Goal: Task Accomplishment & Management: Manage account settings

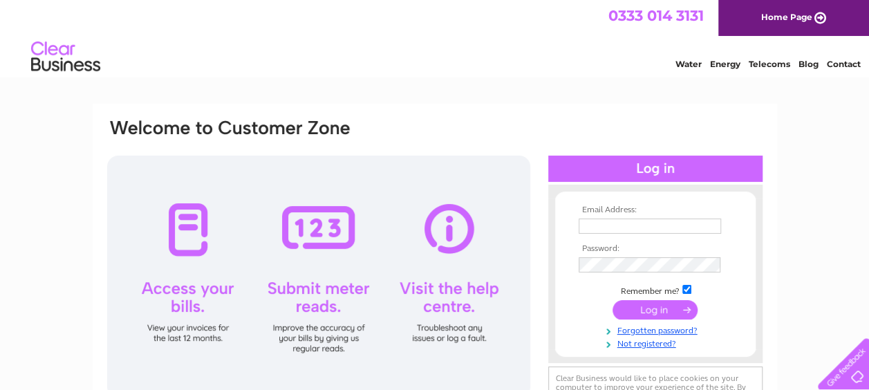
type input "roshudson@hotmail.co.uk"
click at [654, 311] on input "submit" at bounding box center [655, 309] width 85 height 19
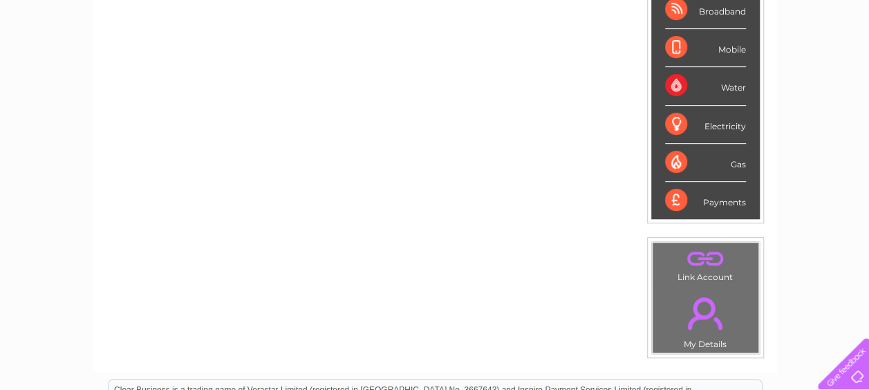
scroll to position [138, 0]
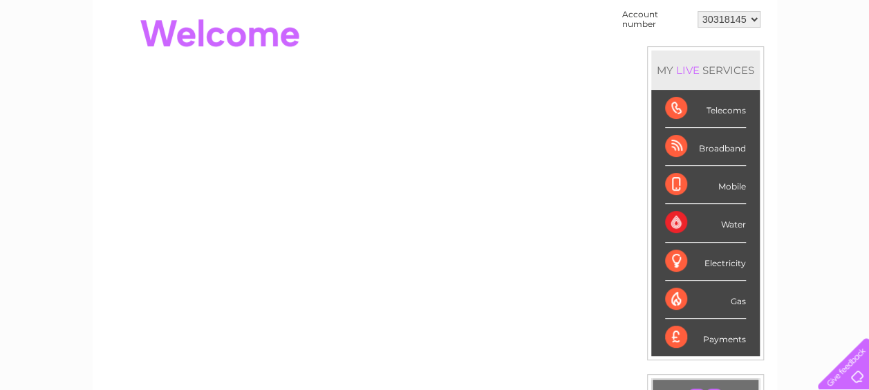
click at [679, 184] on div "Mobile" at bounding box center [705, 185] width 81 height 38
click at [722, 187] on div "Mobile" at bounding box center [705, 185] width 81 height 38
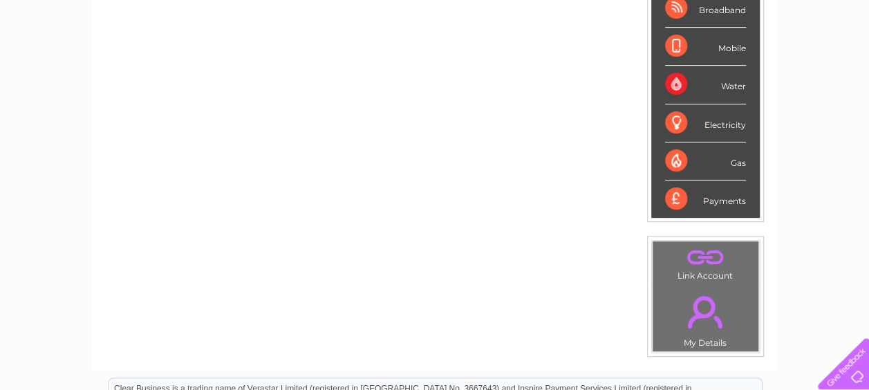
scroll to position [0, 0]
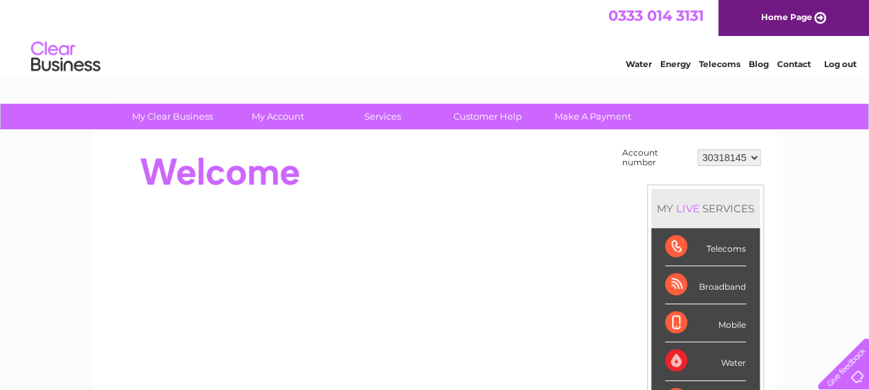
click at [733, 242] on div "Telecoms" at bounding box center [705, 247] width 81 height 38
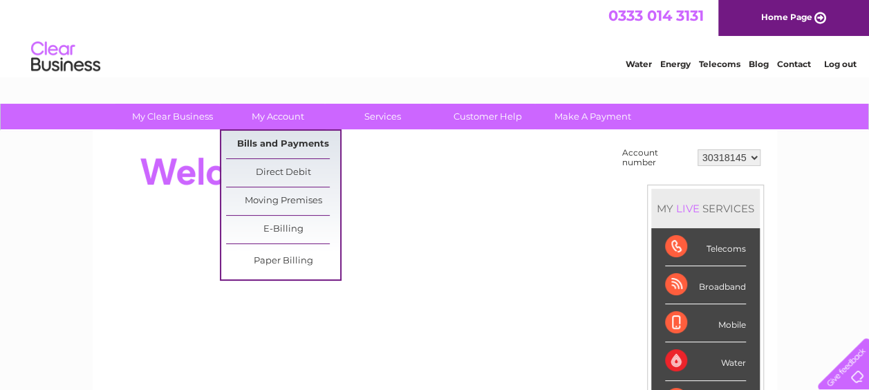
click at [300, 148] on link "Bills and Payments" at bounding box center [283, 145] width 114 height 28
click at [304, 145] on link "Bills and Payments" at bounding box center [283, 145] width 114 height 28
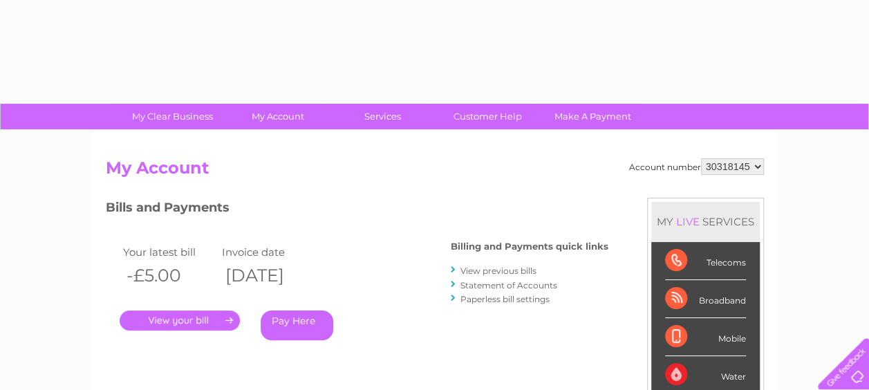
click at [304, 145] on div "Account number 30318145 My Account MY LIVE SERVICES Telecoms Broadband Mobile W…" at bounding box center [435, 360] width 685 height 458
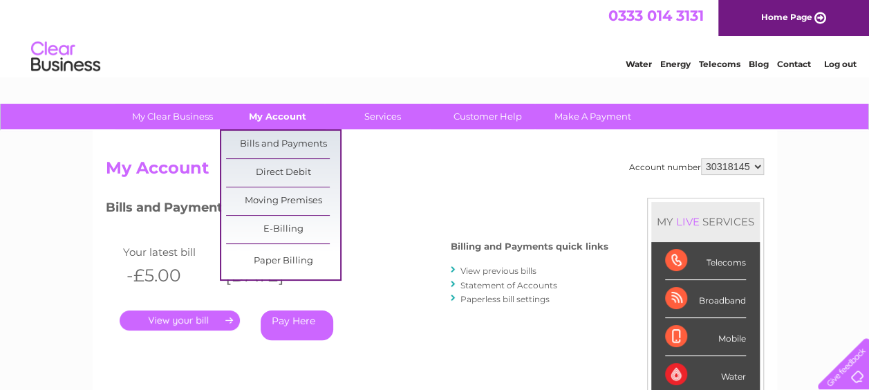
click at [282, 111] on link "My Account" at bounding box center [278, 117] width 114 height 26
click at [286, 148] on link "Bills and Payments" at bounding box center [283, 145] width 114 height 28
click at [288, 146] on link "Bills and Payments" at bounding box center [283, 145] width 114 height 28
click at [295, 167] on link "Direct Debit" at bounding box center [283, 173] width 114 height 28
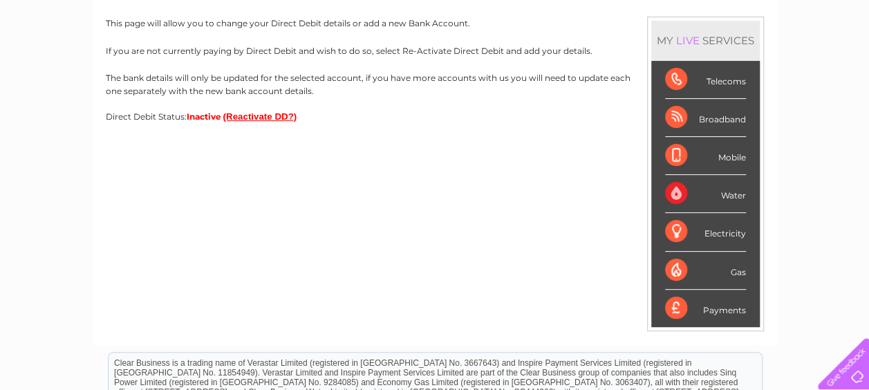
scroll to position [207, 0]
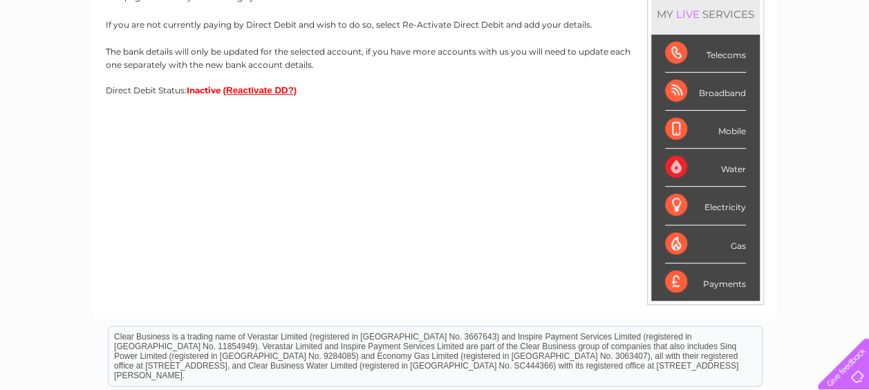
click at [683, 54] on div "Telecoms" at bounding box center [705, 54] width 81 height 38
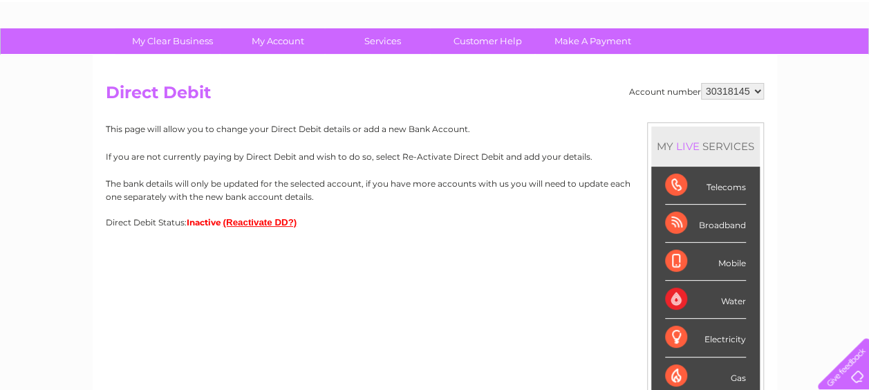
scroll to position [0, 0]
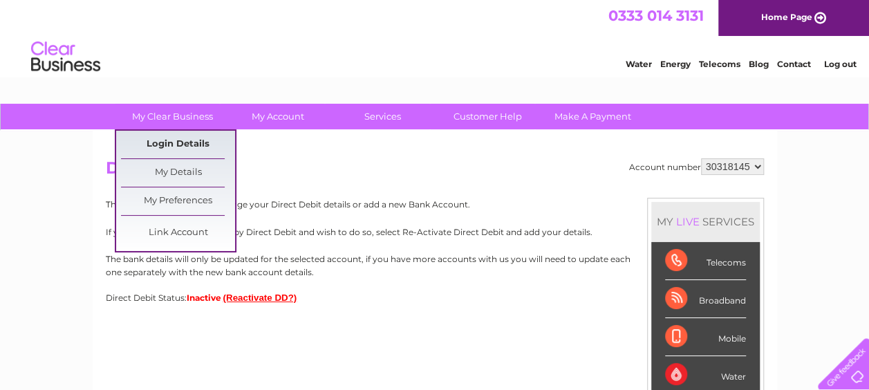
drag, startPoint x: 196, startPoint y: 115, endPoint x: 169, endPoint y: 144, distance: 39.6
click at [169, 144] on link "Login Details" at bounding box center [178, 145] width 114 height 28
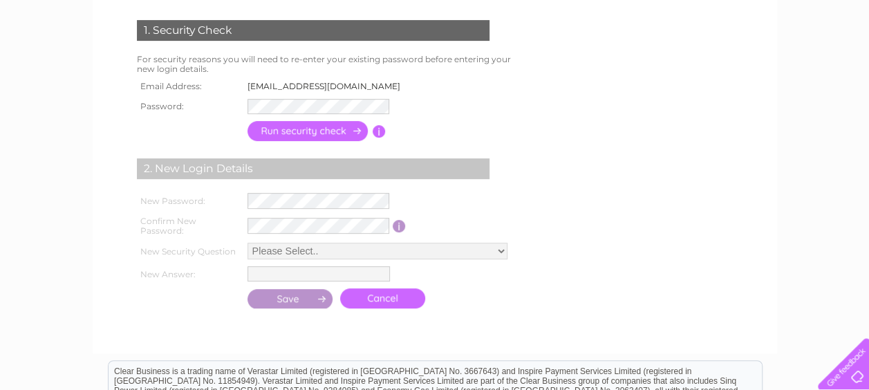
scroll to position [207, 0]
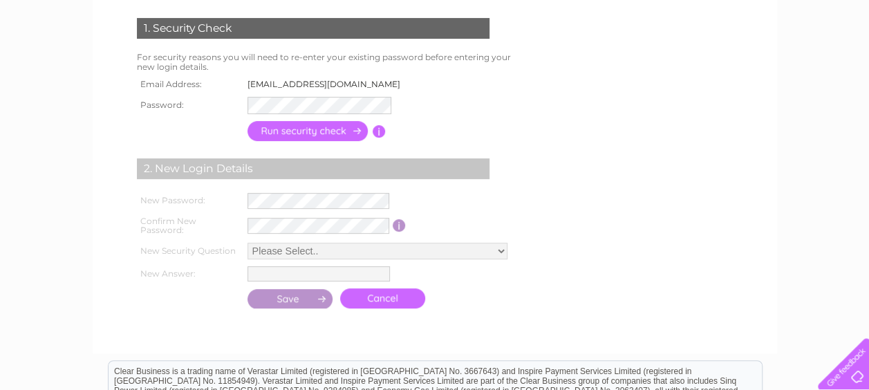
click at [281, 128] on input "button" at bounding box center [309, 131] width 122 height 20
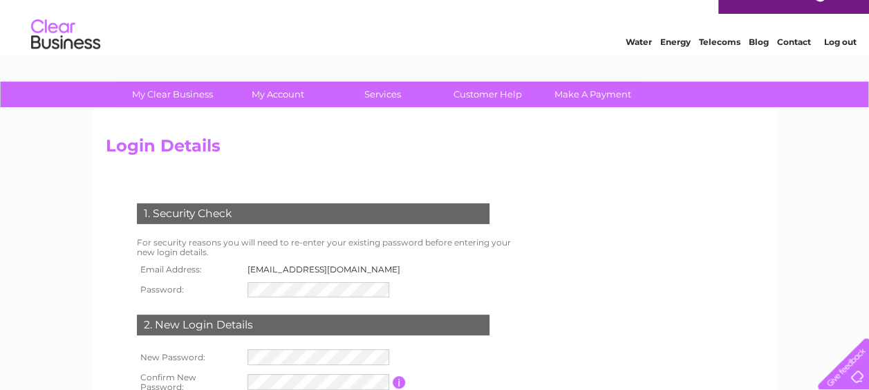
scroll to position [0, 0]
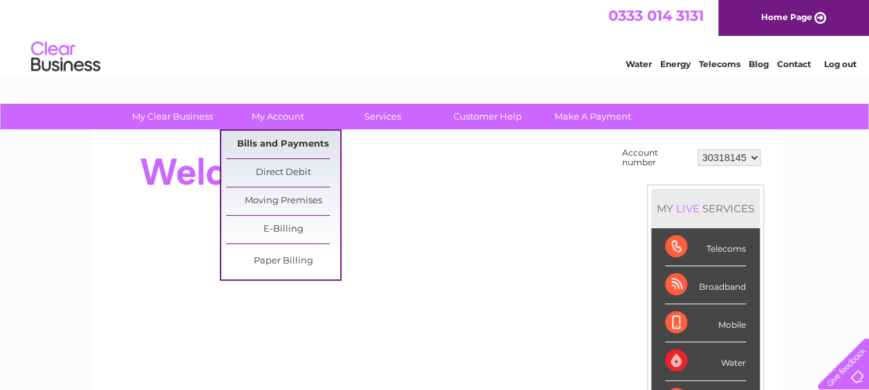
click at [255, 136] on link "Bills and Payments" at bounding box center [283, 145] width 114 height 28
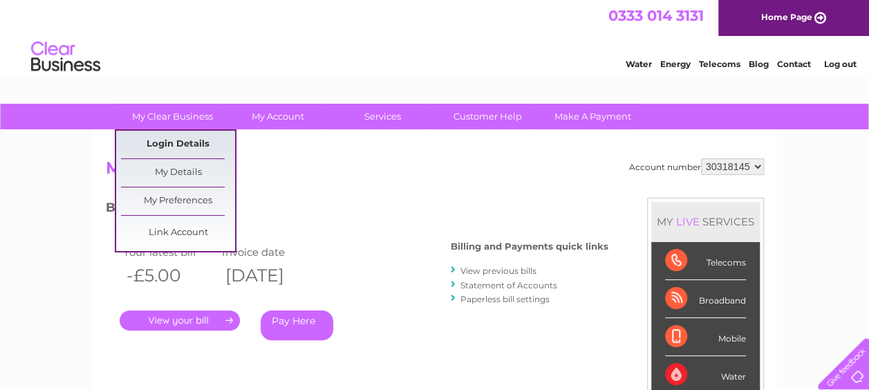
click at [192, 141] on link "Login Details" at bounding box center [178, 145] width 114 height 28
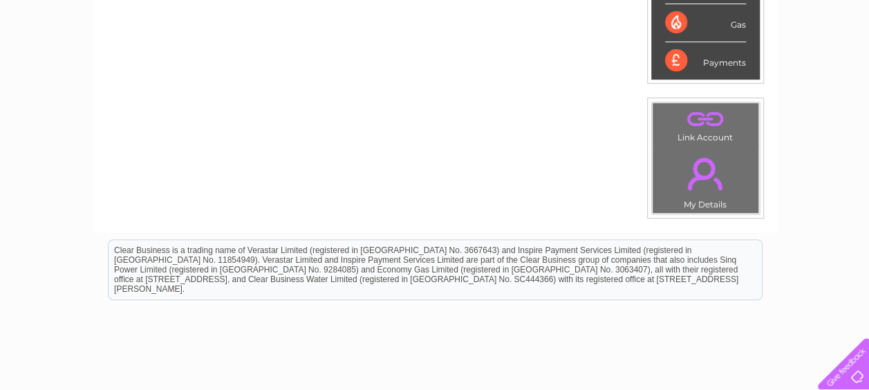
scroll to position [69, 0]
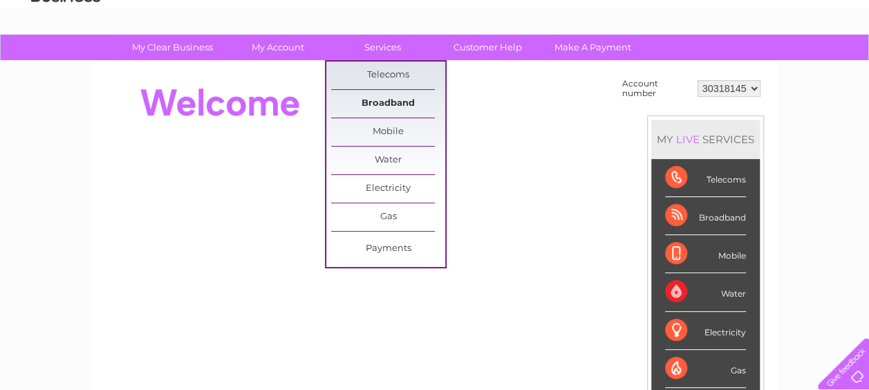
click at [377, 90] on link "Broadband" at bounding box center [388, 104] width 114 height 28
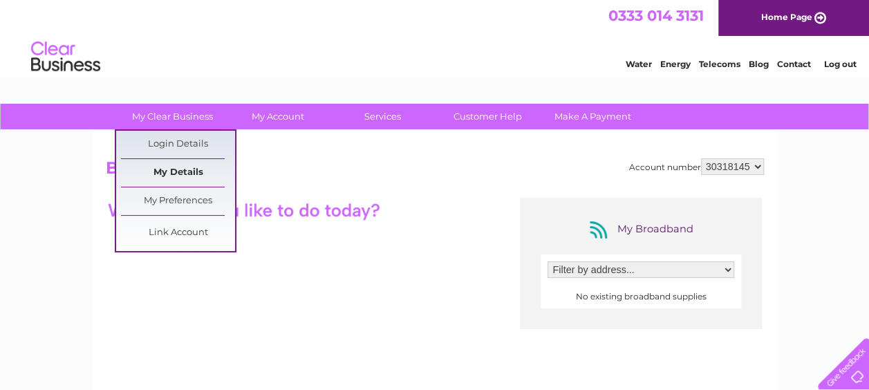
click at [201, 173] on link "My Details" at bounding box center [178, 173] width 114 height 28
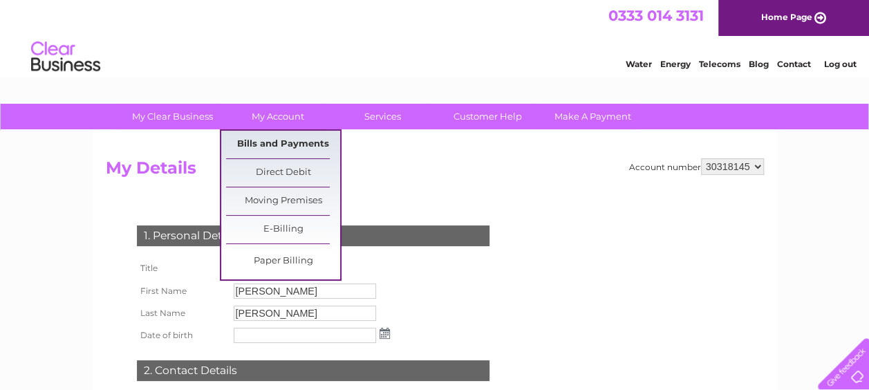
click at [278, 141] on link "Bills and Payments" at bounding box center [283, 145] width 114 height 28
